Goal: Information Seeking & Learning: Find specific fact

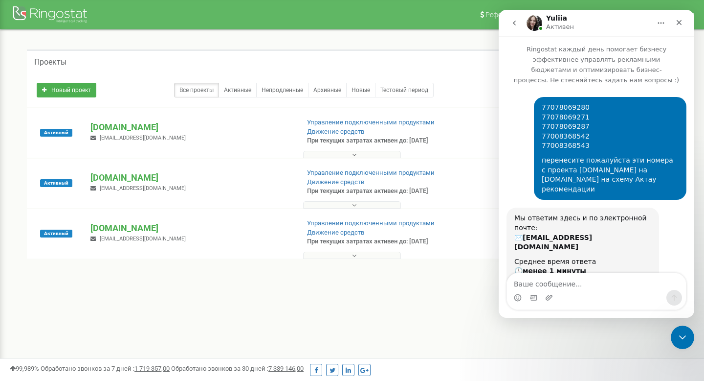
click at [681, 336] on icon "Закрыть службу сообщений Intercom" at bounding box center [683, 337] width 12 height 12
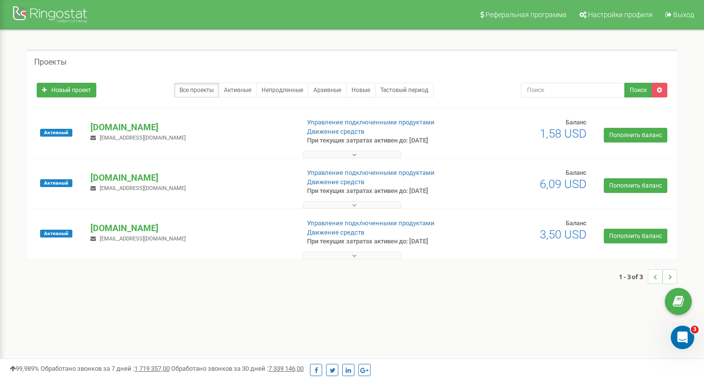
scroll to position [2797, 0]
click at [672, 337] on div "Открыть службу сообщений Intercom" at bounding box center [681, 335] width 32 height 32
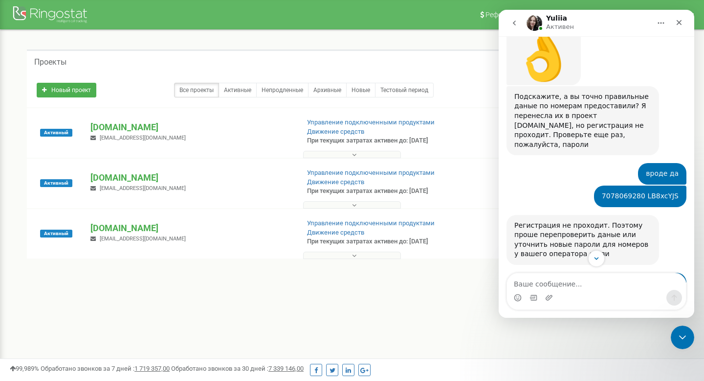
scroll to position [1017, 0]
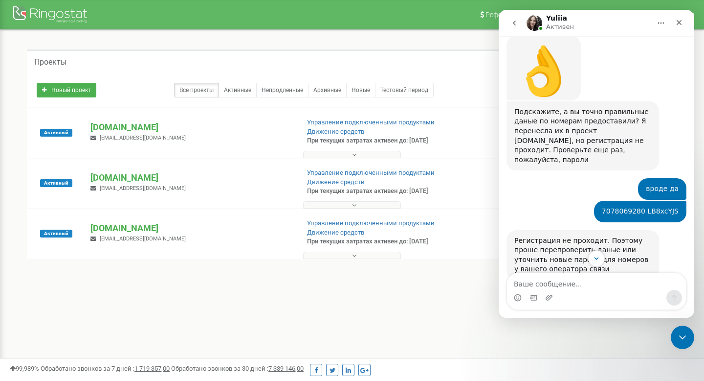
click at [629, 206] on div "7078069280 LB8xcYJS" at bounding box center [640, 211] width 77 height 10
copy div "7078069280"
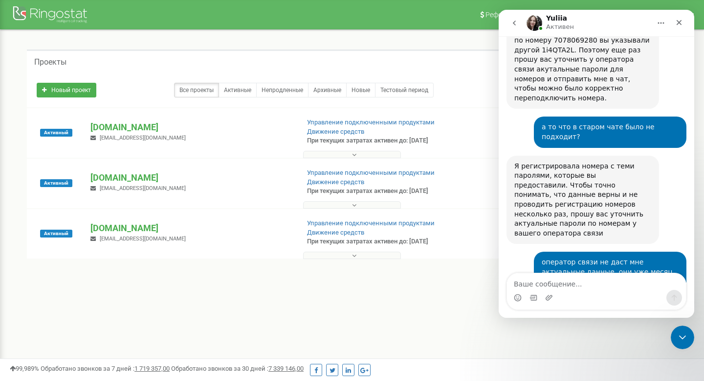
scroll to position [2972, 0]
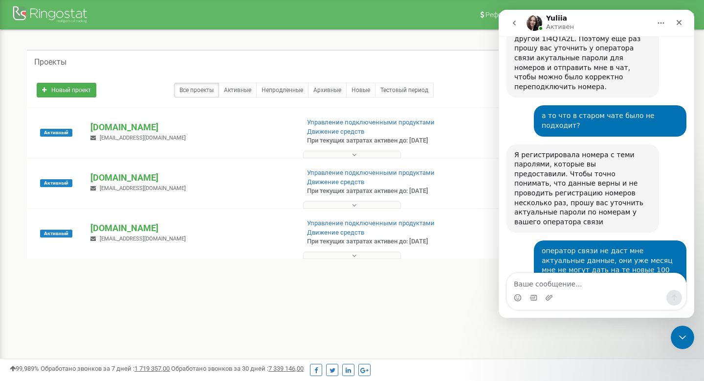
click at [349, 202] on button at bounding box center [352, 204] width 98 height 7
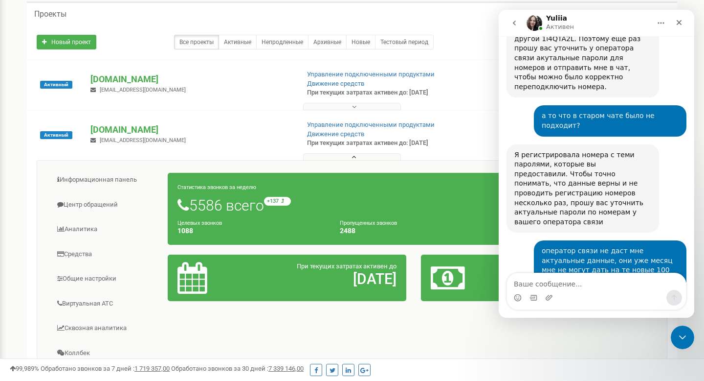
scroll to position [51, 0]
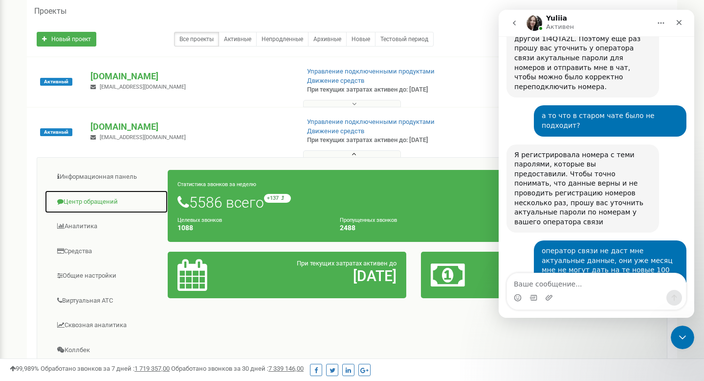
click at [104, 204] on link "Центр обращений" at bounding box center [107, 202] width 124 height 24
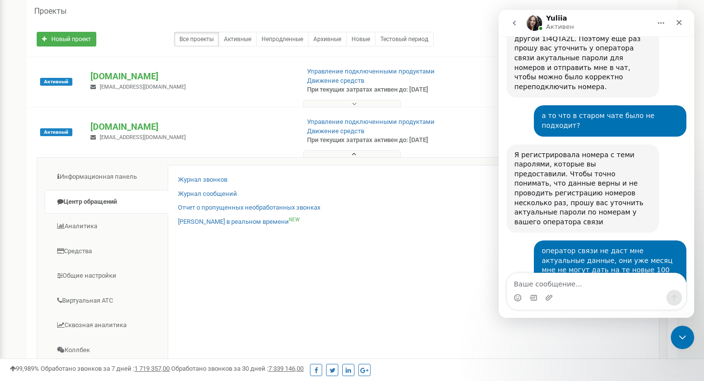
click at [186, 173] on div "Журнал звонков Журнал сообщений Отчет о пропущенных необработанных звонках Звон…" at bounding box center [414, 323] width 492 height 316
click at [186, 175] on link "Журнал звонков" at bounding box center [202, 179] width 49 height 9
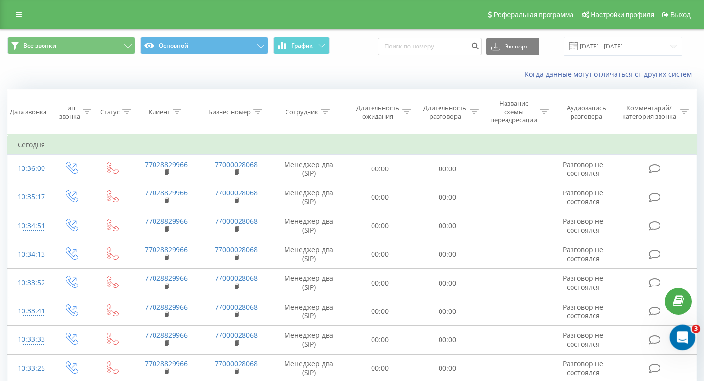
click at [684, 339] on icon "Открыть службу сообщений Intercom" at bounding box center [682, 336] width 16 height 16
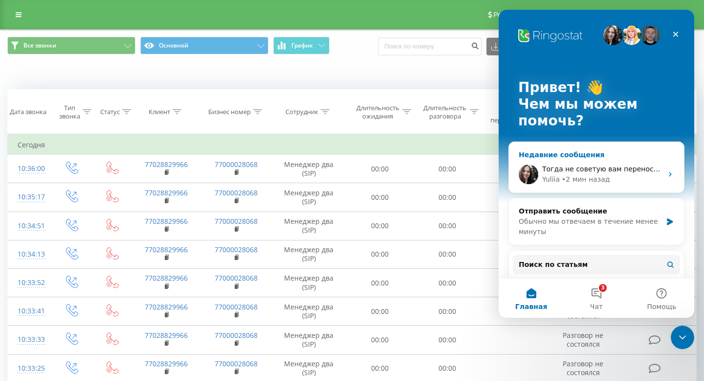
click at [639, 189] on div "Тогда не советую вам переносить ваши номера в проект, если вы точно не знаете д…" at bounding box center [596, 174] width 175 height 36
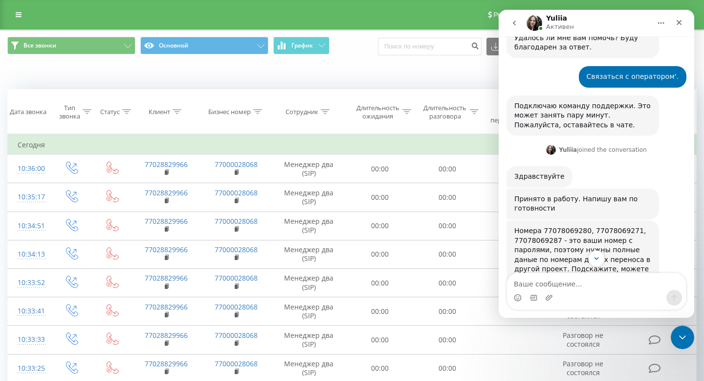
scroll to position [664, 0]
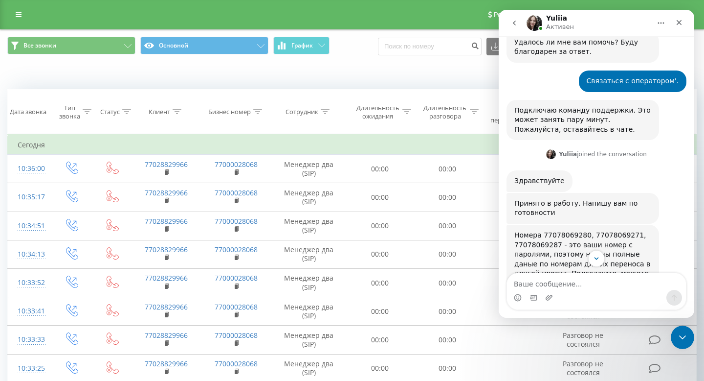
click at [617, 230] on div "Номера 77078069280, 77078069271, 77078069287 - это ваши номер с паролями, поэто…" at bounding box center [583, 278] width 137 height 96
copy div "77078069271"
click at [526, 230] on div "Номера 77078069280, 77078069271, 77078069287 - это ваши номер с паролями, поэто…" at bounding box center [583, 278] width 137 height 96
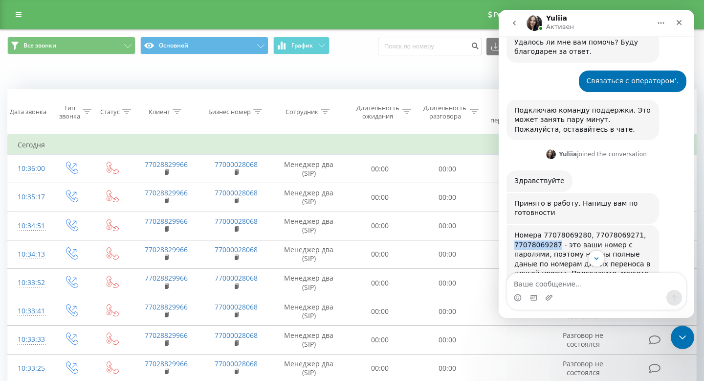
copy div "77078069287"
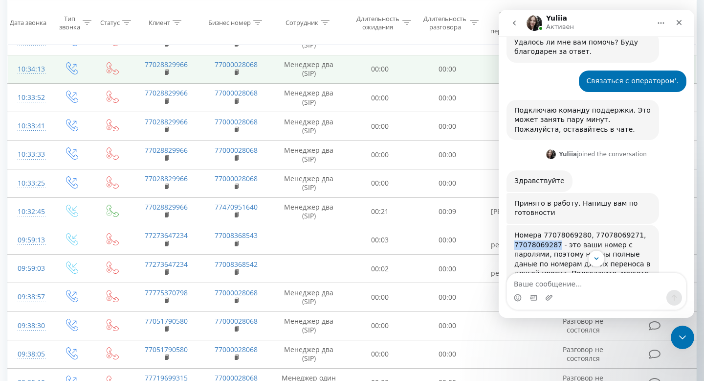
scroll to position [229, 0]
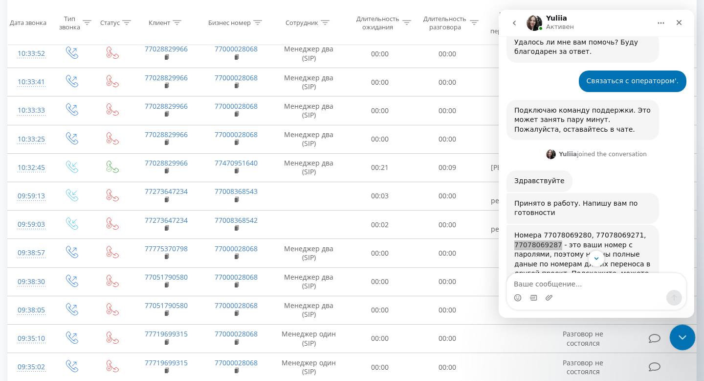
click at [686, 334] on icon "Закрыть службу сообщений Intercom" at bounding box center [682, 336] width 12 height 12
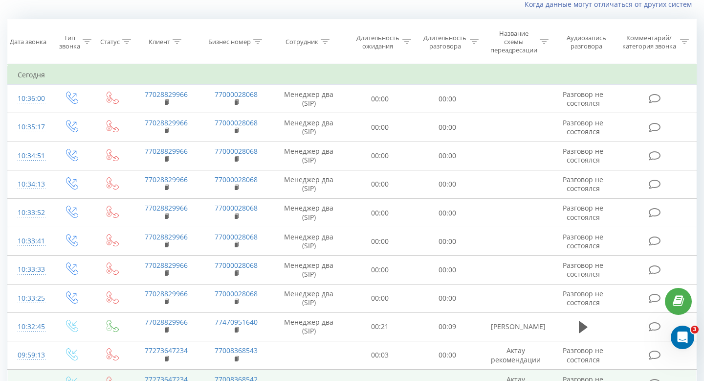
scroll to position [0, 0]
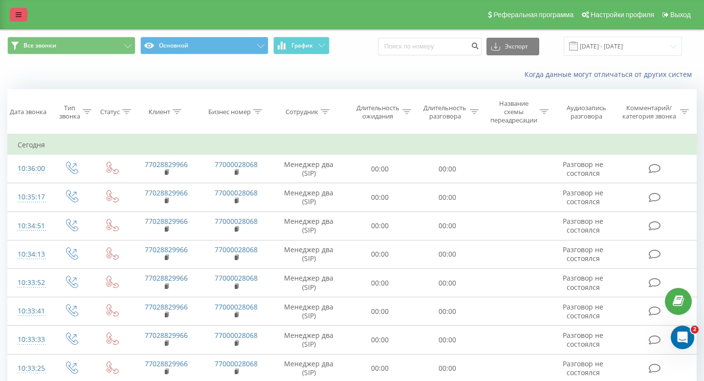
click at [16, 10] on link at bounding box center [19, 15] width 18 height 14
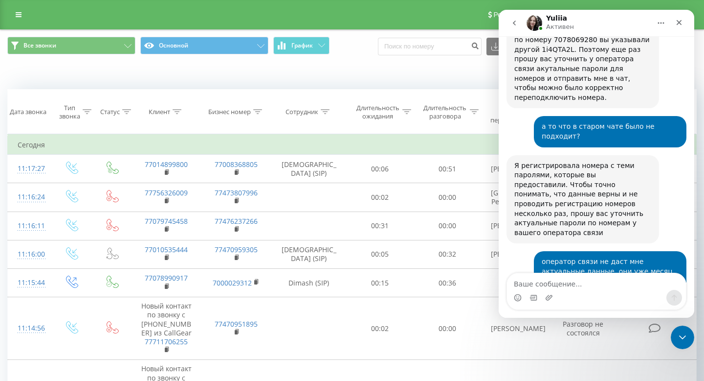
scroll to position [2972, 0]
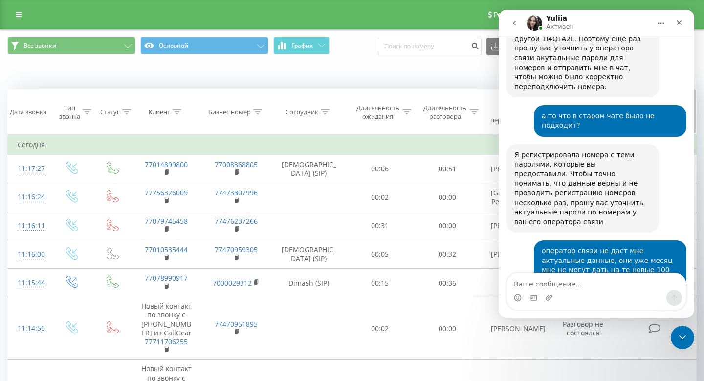
click at [179, 112] on icon at bounding box center [177, 111] width 9 height 5
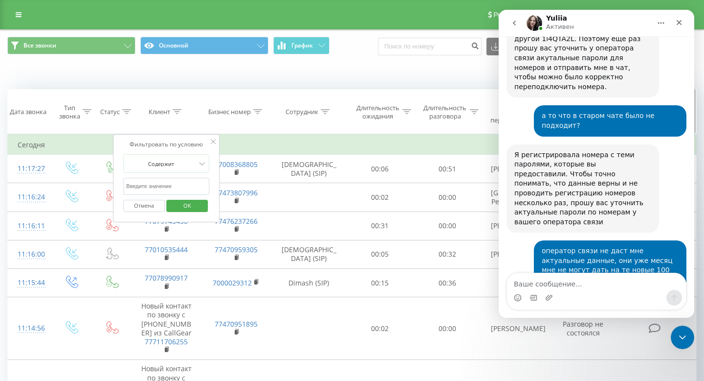
click at [256, 118] on th "Бизнес номер" at bounding box center [237, 112] width 70 height 45
click at [256, 114] on div at bounding box center [257, 112] width 9 height 8
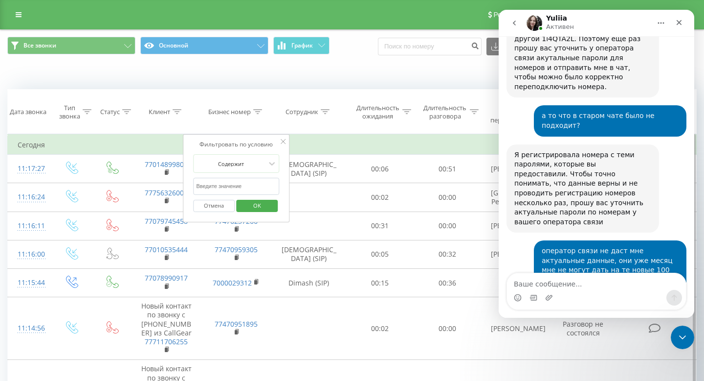
click at [246, 181] on input "text" at bounding box center [236, 186] width 86 height 17
paste input "77078069271"
click at [258, 208] on span "OK" at bounding box center [257, 205] width 27 height 15
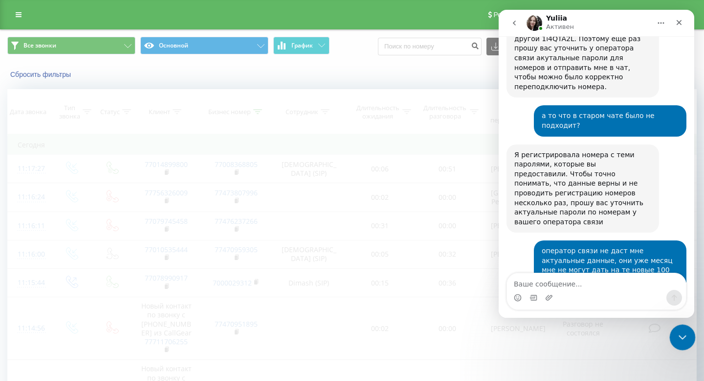
click at [680, 333] on icon "Закрыть службу сообщений Intercom" at bounding box center [682, 336] width 12 height 12
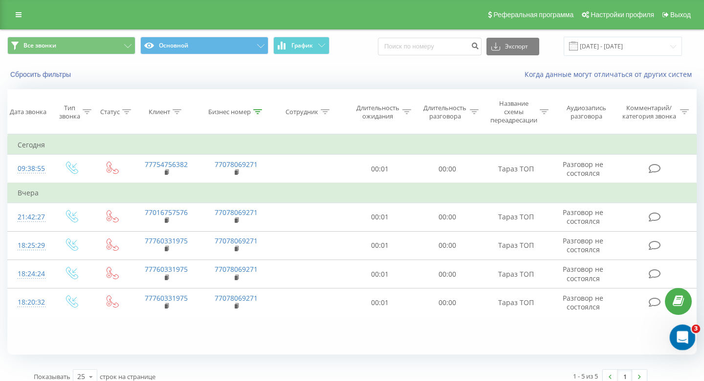
scroll to position [2972, 0]
click at [259, 108] on div at bounding box center [257, 112] width 9 height 8
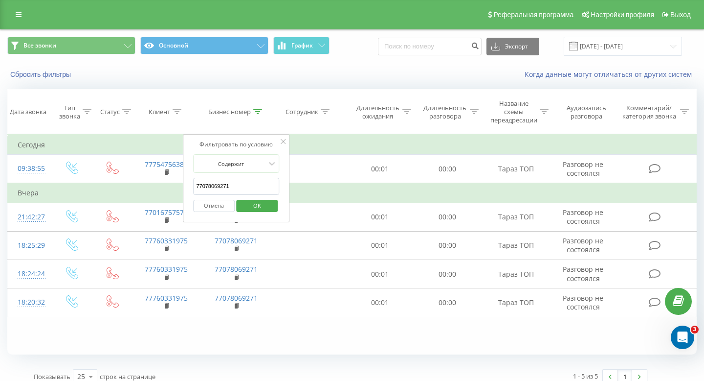
click at [258, 185] on input "77078069271" at bounding box center [236, 186] width 86 height 17
paste input "87"
type input "77078069287"
click at [258, 207] on span "OK" at bounding box center [257, 205] width 27 height 15
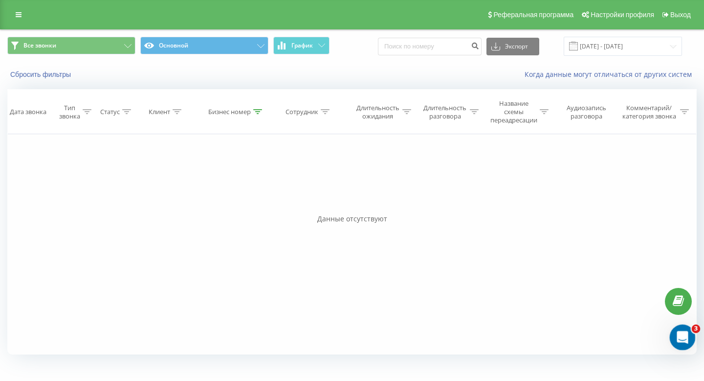
click at [687, 334] on icon "Открыть службу сообщений Intercom" at bounding box center [682, 336] width 16 height 16
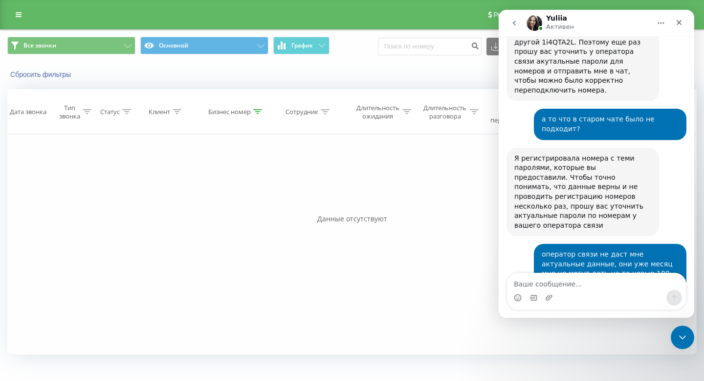
scroll to position [2972, 0]
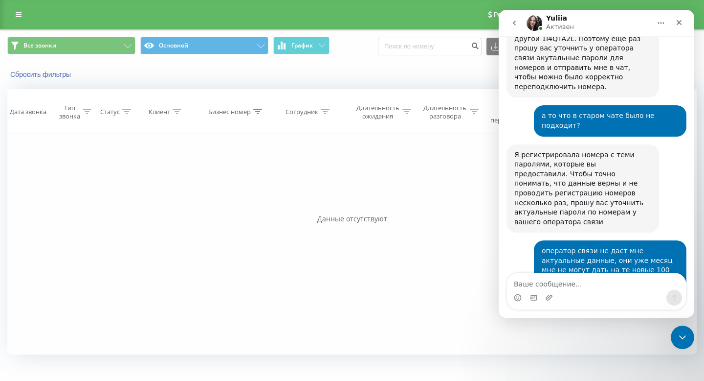
click at [518, 22] on icon "go back" at bounding box center [515, 23] width 8 height 8
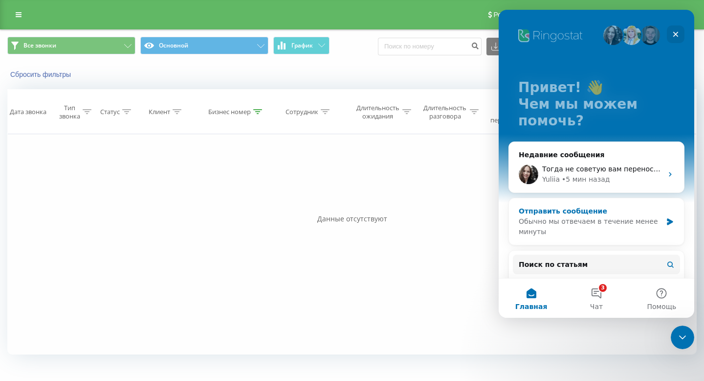
scroll to position [209, 0]
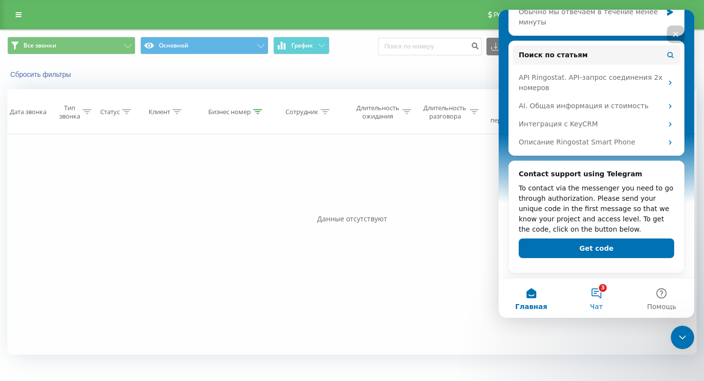
click at [600, 304] on span "Чат" at bounding box center [596, 306] width 13 height 7
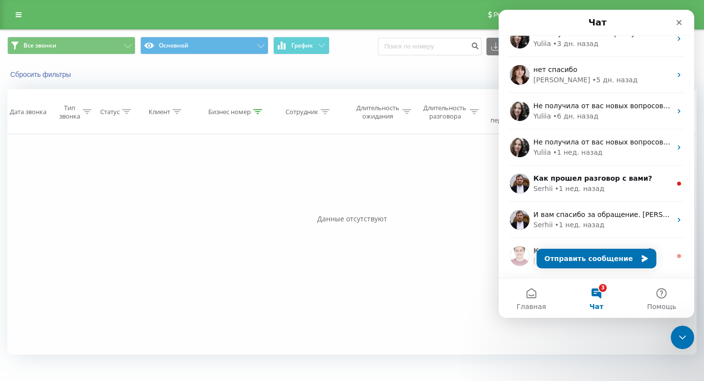
scroll to position [0, 0]
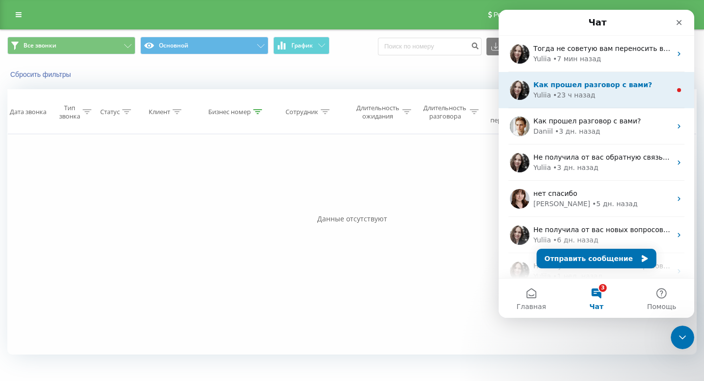
click at [614, 75] on div "Как прошел разговор с вами? Yuliia • 23 ч назад" at bounding box center [597, 90] width 196 height 36
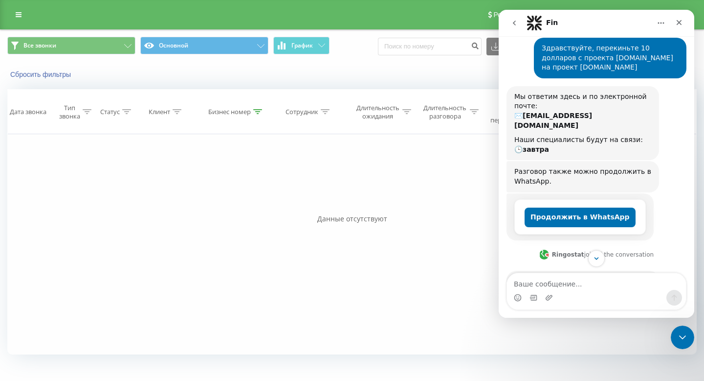
scroll to position [671, 0]
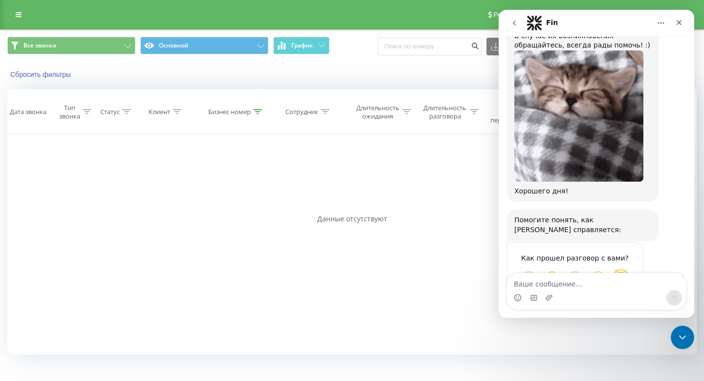
click at [615, 269] on span "Великолепно" at bounding box center [622, 278] width 18 height 18
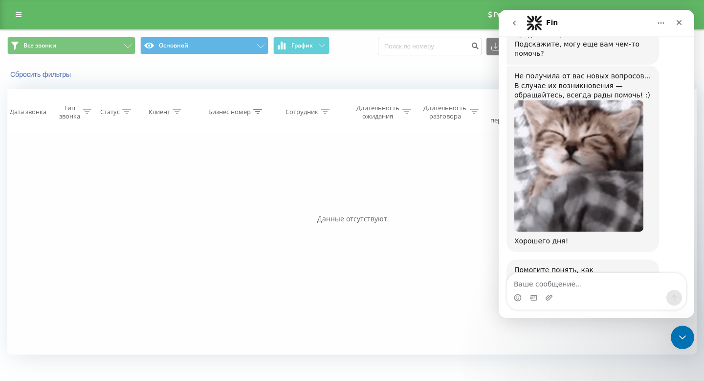
scroll to position [698, 0]
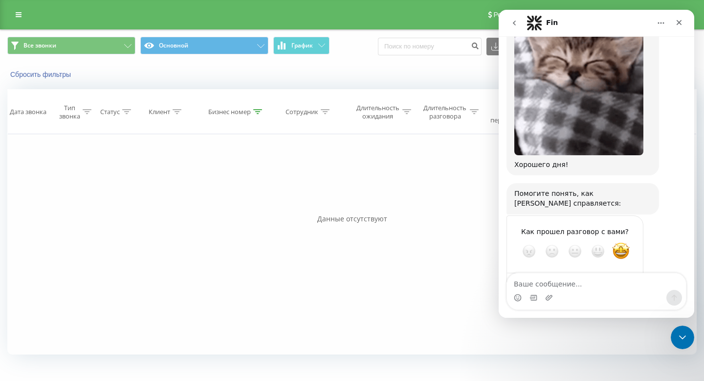
click at [628, 276] on div "Отправить" at bounding box center [626, 286] width 20 height 20
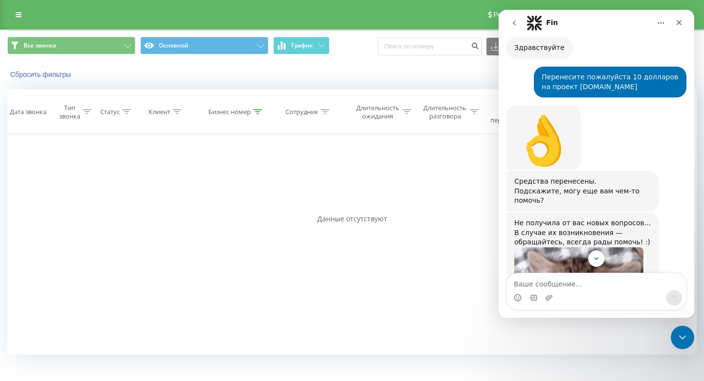
scroll to position [452, 0]
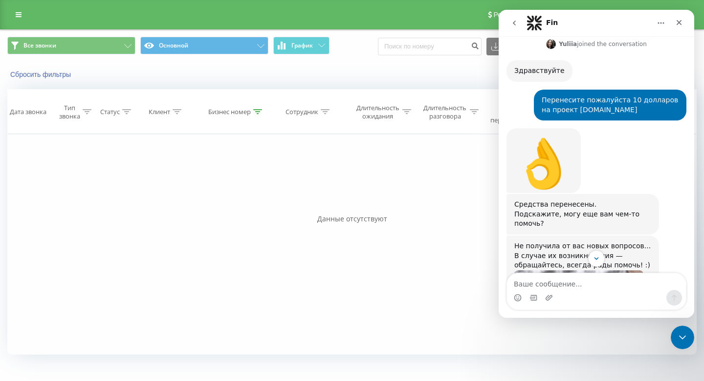
click at [514, 27] on button "go back" at bounding box center [514, 23] width 19 height 19
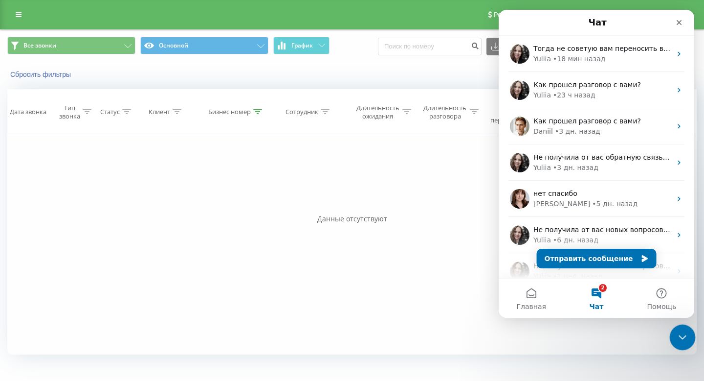
click at [681, 343] on div "Закрыть службу сообщений Intercom" at bounding box center [681, 335] width 23 height 23
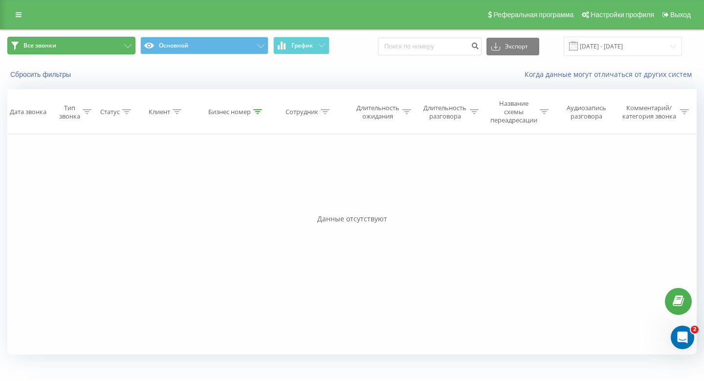
click at [117, 49] on button "Все звонки" at bounding box center [71, 46] width 128 height 18
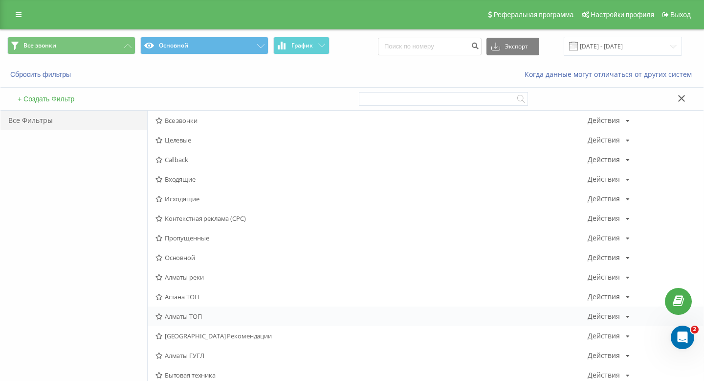
click at [188, 319] on span "Алматы ТОП" at bounding box center [372, 316] width 432 height 7
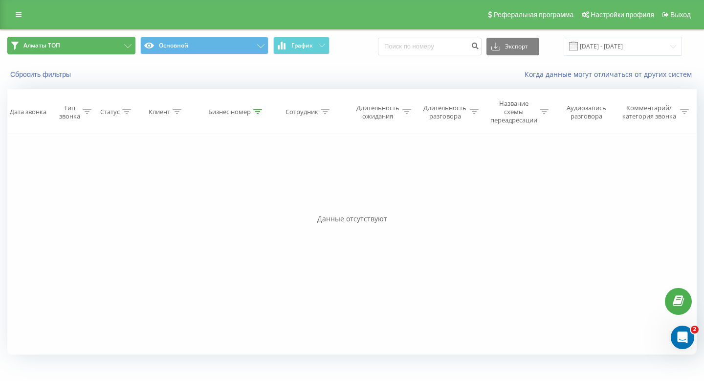
click at [102, 39] on button "Алматы ТОП" at bounding box center [71, 46] width 128 height 18
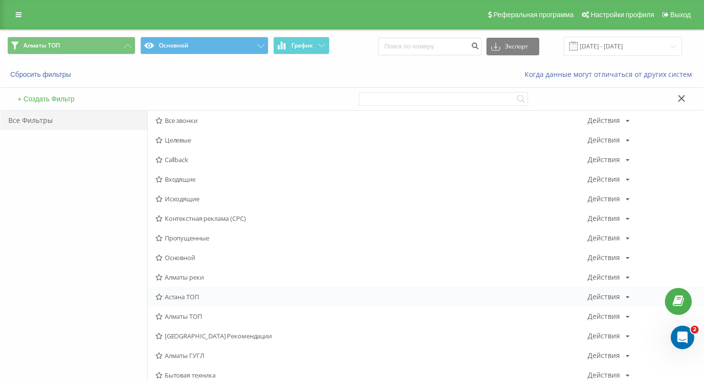
click at [184, 290] on div "Астана ТОП Действия Редактировать Копировать Удалить По умолчанию Поделиться" at bounding box center [426, 297] width 556 height 20
click at [184, 298] on span "Астана ТОП" at bounding box center [372, 296] width 432 height 7
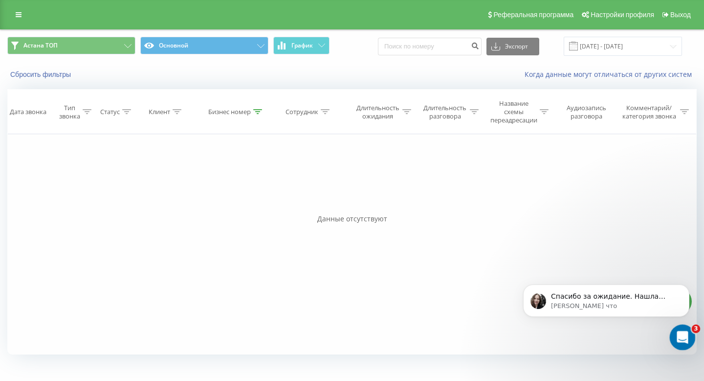
click at [681, 345] on div "Открыть службу сообщений Intercom" at bounding box center [681, 335] width 32 height 32
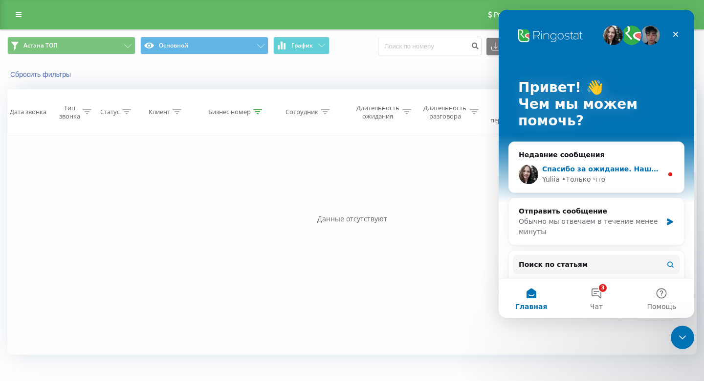
click at [588, 180] on div "• Только что" at bounding box center [584, 179] width 44 height 10
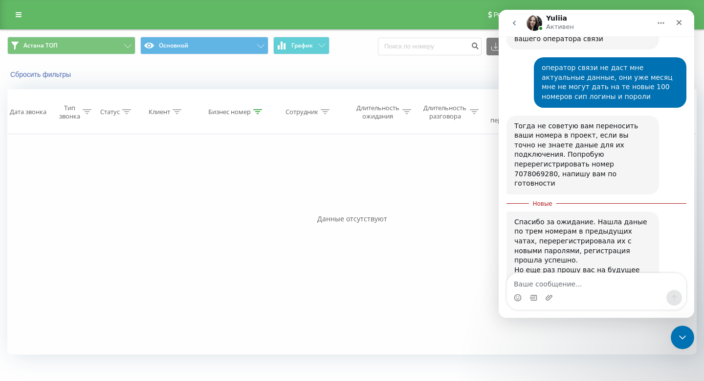
scroll to position [3115, 0]
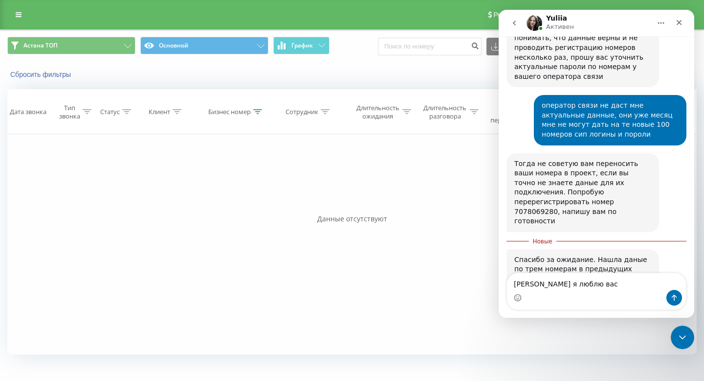
click at [517, 291] on div "Мессенджер Intercom" at bounding box center [518, 298] width 8 height 16
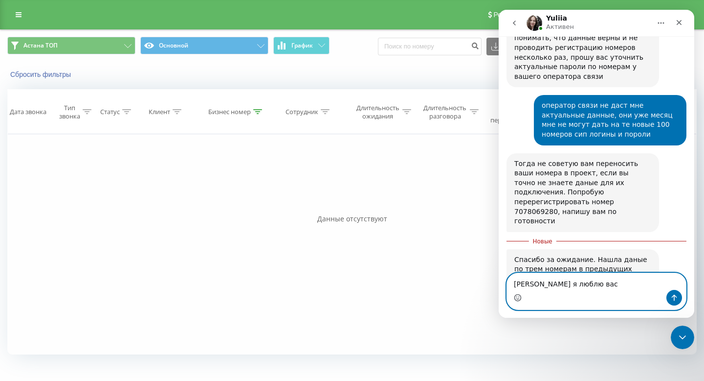
click at [517, 296] on icon "Средство выбора эмодзи" at bounding box center [518, 296] width 3 height 1
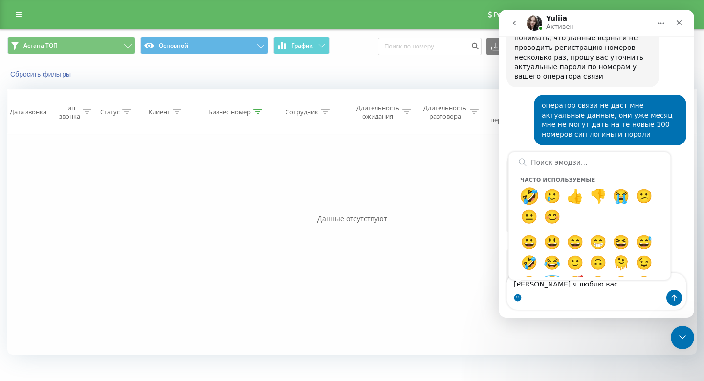
type textarea "[PERSON_NAME] я люблю вас🤣"
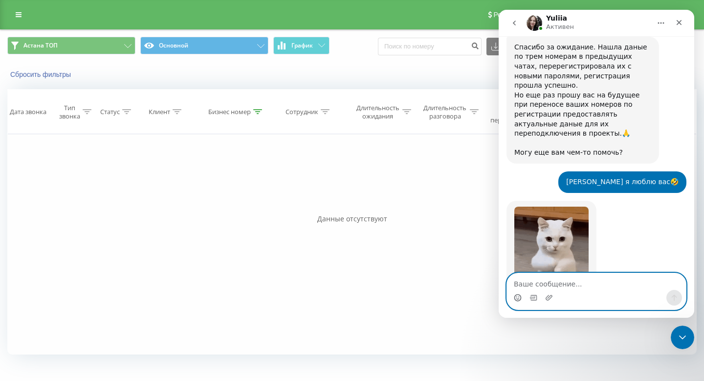
scroll to position [3311, 0]
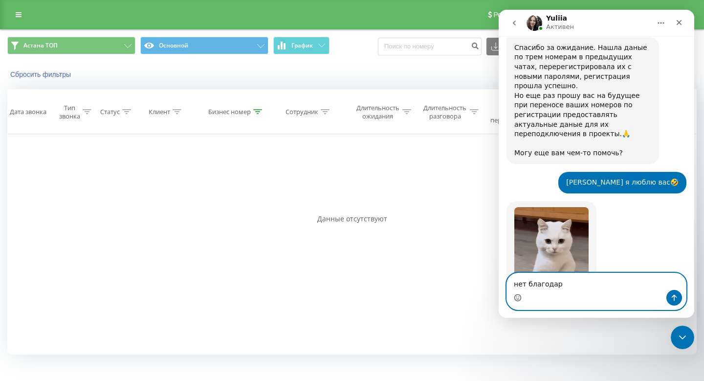
type textarea "нет благодарю"
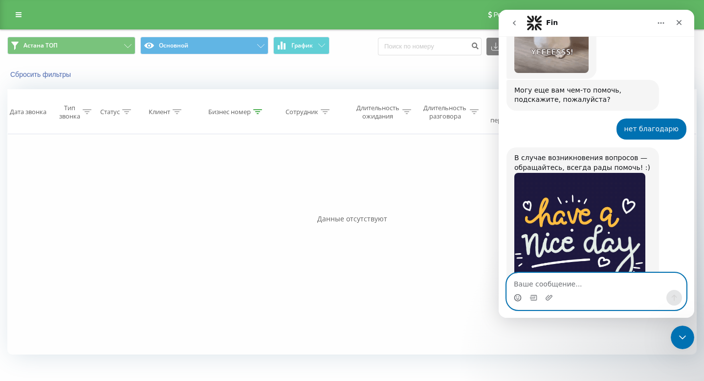
scroll to position [3588, 0]
